Goal: Task Accomplishment & Management: Use online tool/utility

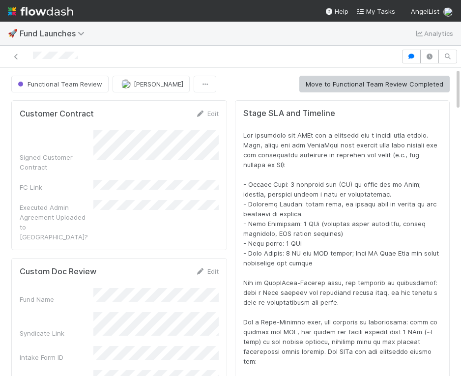
scroll to position [199, 421]
click at [407, 52] on button "button" at bounding box center [411, 57] width 19 height 14
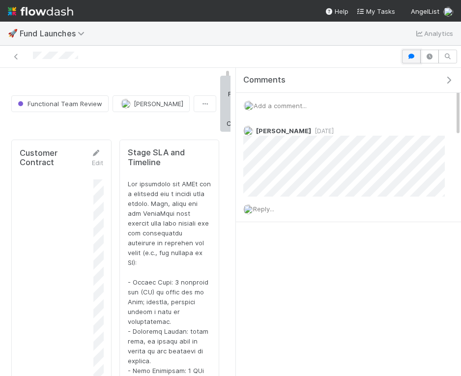
scroll to position [0, 0]
click at [407, 55] on icon "button" at bounding box center [411, 57] width 10 height 6
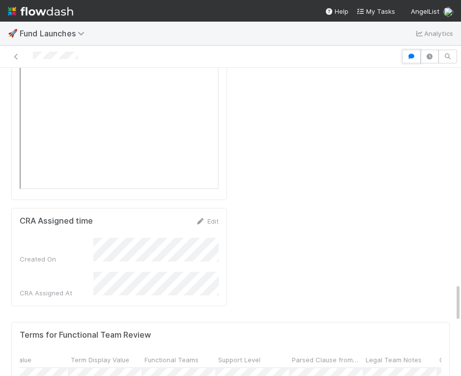
scroll to position [0, 481]
click at [241, 355] on span "Support Level" at bounding box center [239, 360] width 42 height 10
click at [248, 174] on div "Sort Last → First" at bounding box center [274, 178] width 112 height 15
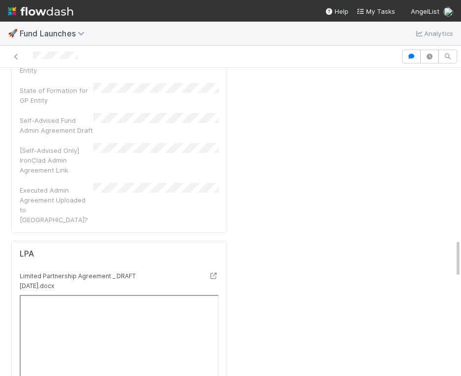
scroll to position [1330, 0]
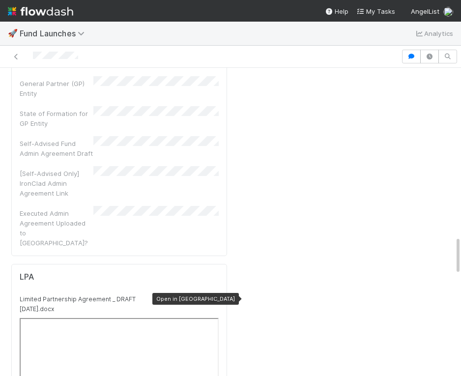
click at [213, 296] on icon at bounding box center [214, 299] width 10 height 6
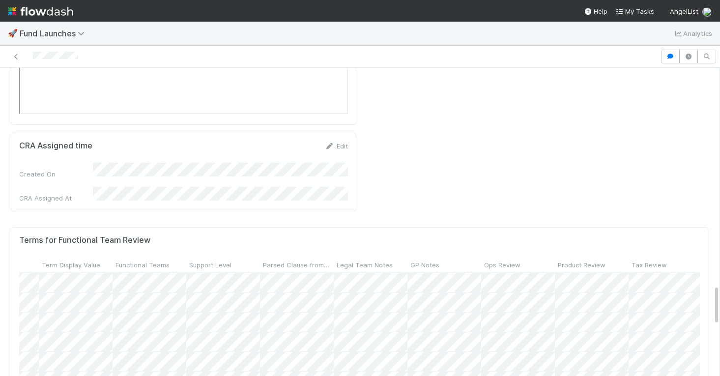
scroll to position [0, 0]
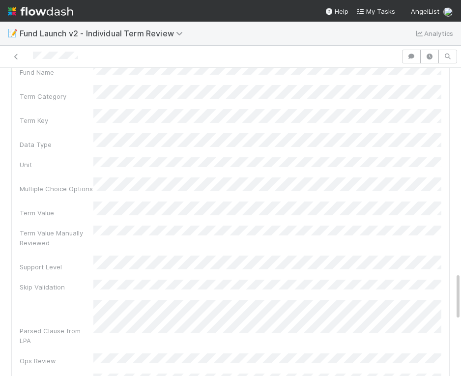
scroll to position [1311, 0]
click at [233, 73] on div "Fund Name Term Category Term Key Data Type Unit Multiple Choice Options Term Va…" at bounding box center [230, 341] width 421 height 563
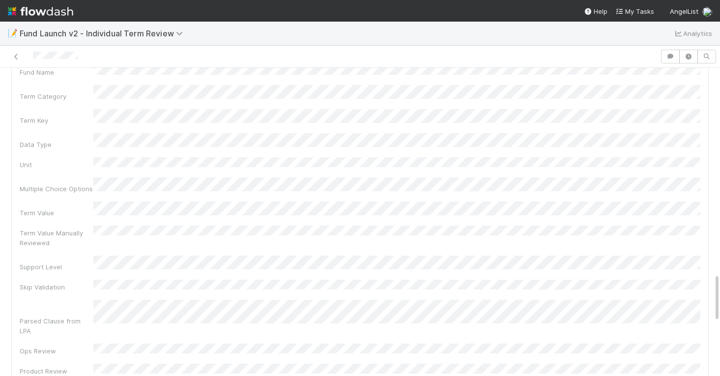
scroll to position [1310, 0]
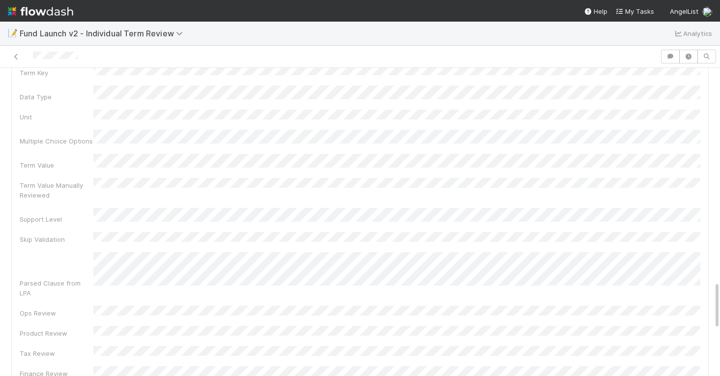
scroll to position [1360, 0]
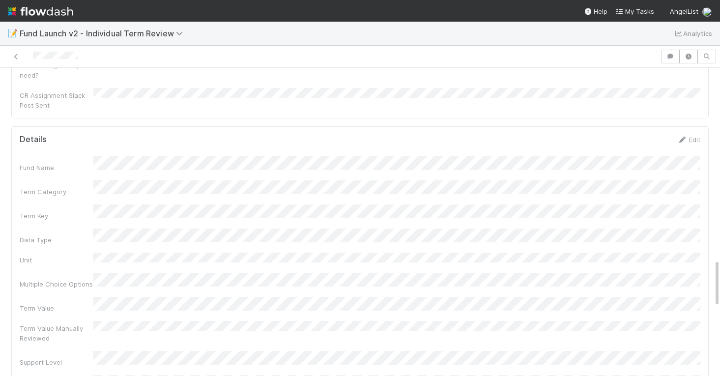
scroll to position [1218, 0]
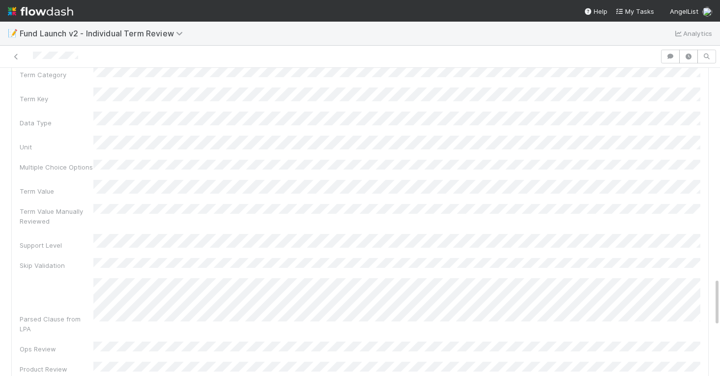
scroll to position [1336, 0]
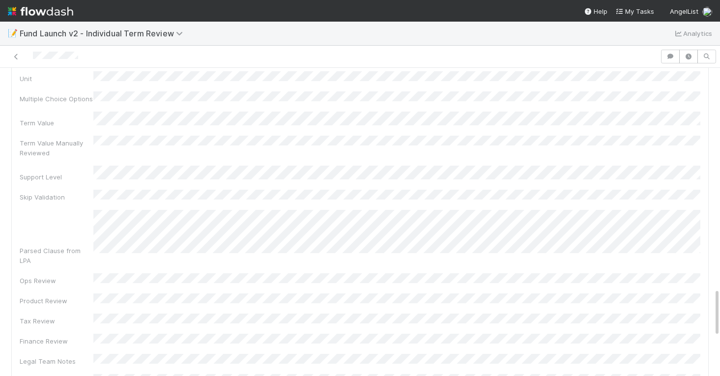
scroll to position [1396, 0]
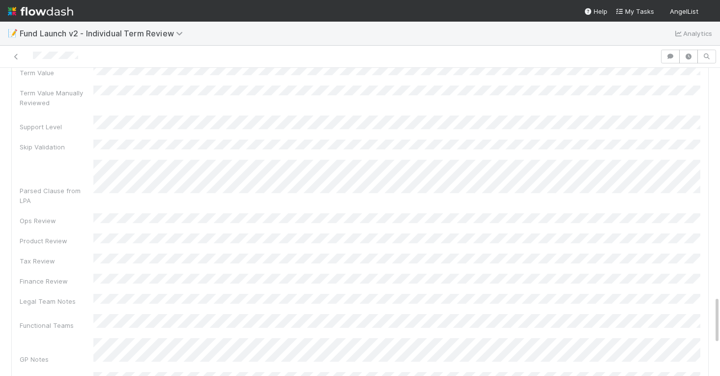
scroll to position [1451, 0]
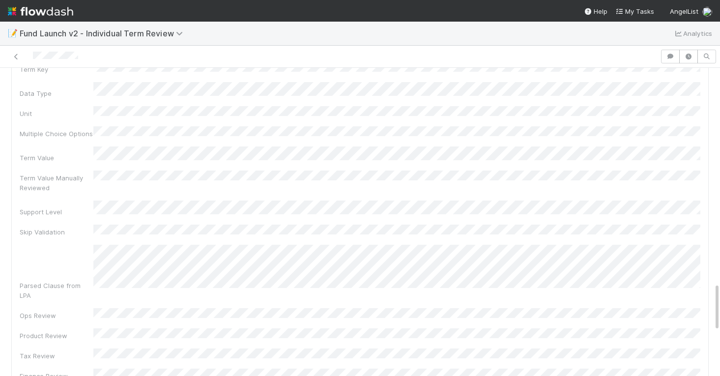
scroll to position [1363, 0]
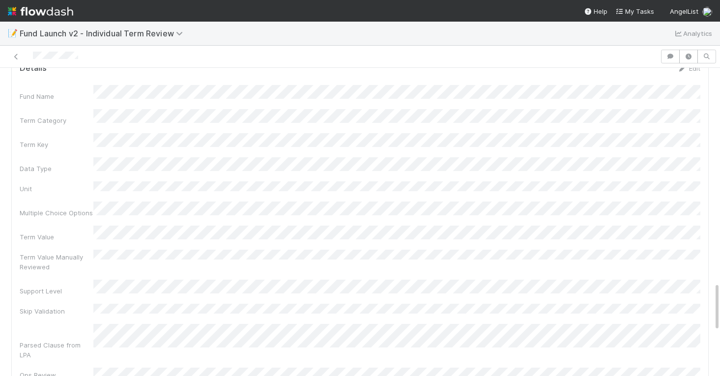
scroll to position [1361, 0]
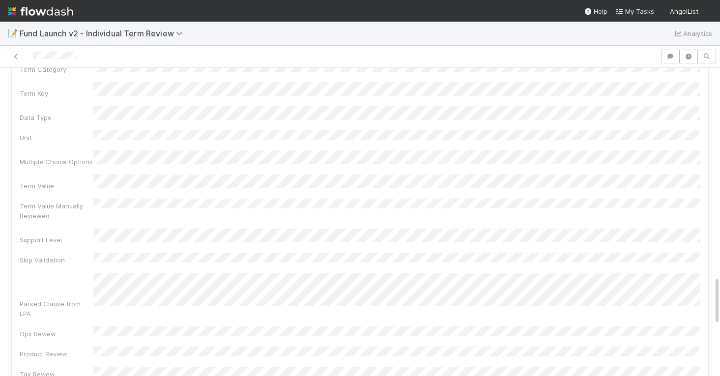
scroll to position [1342, 0]
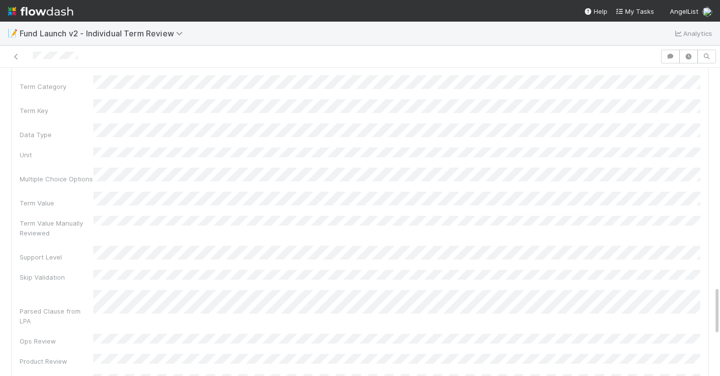
scroll to position [1368, 0]
